Goal: Task Accomplishment & Management: Manage account settings

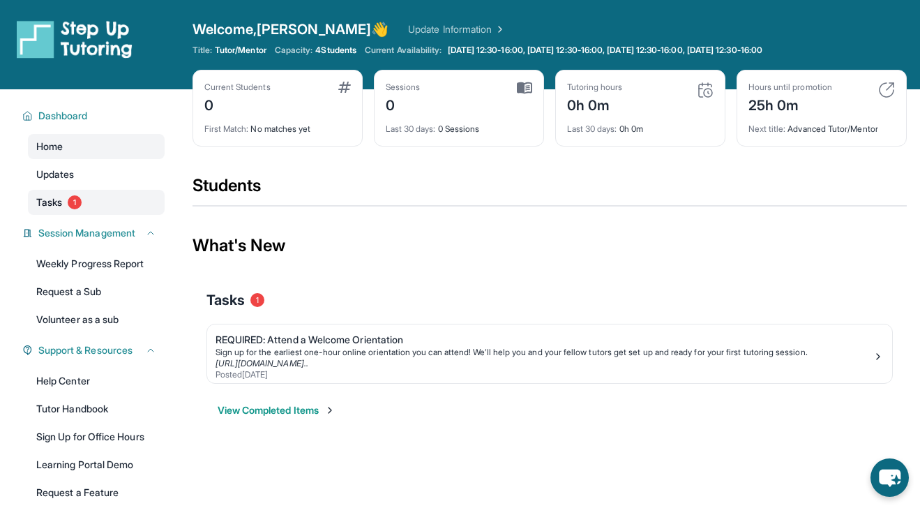
click at [64, 209] on link "Tasks 1" at bounding box center [96, 202] width 137 height 25
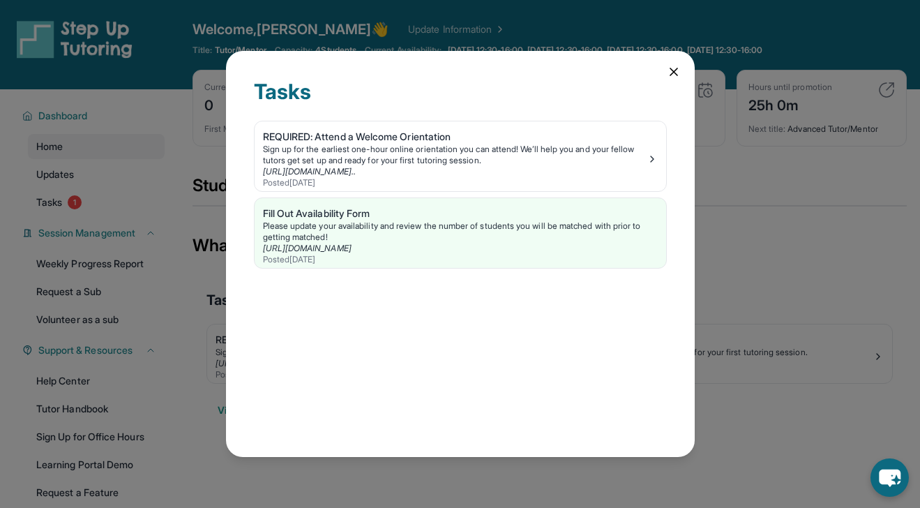
click at [670, 76] on icon at bounding box center [674, 72] width 14 height 14
